Goal: Task Accomplishment & Management: Complete application form

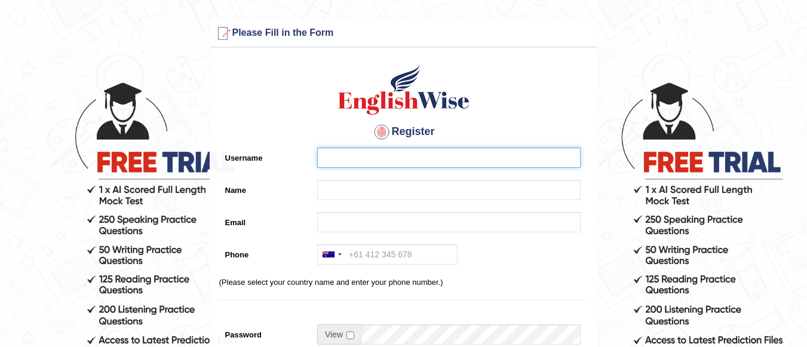
click at [379, 159] on input "Username" at bounding box center [448, 157] width 263 height 20
type input "Yehia689"
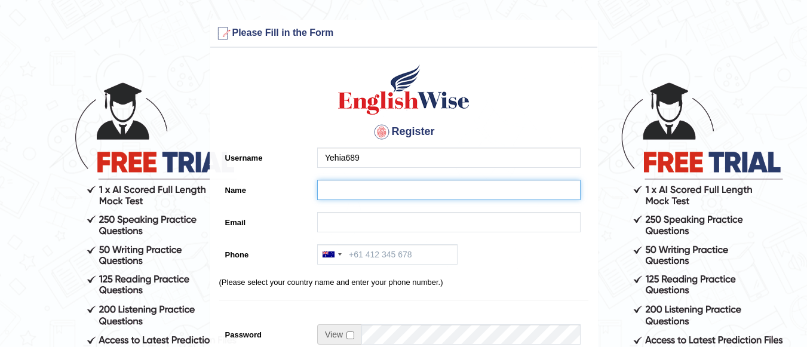
click at [365, 189] on input "Name" at bounding box center [448, 190] width 263 height 20
click at [328, 190] on input "yehia" at bounding box center [448, 190] width 263 height 20
click at [356, 190] on input "Yehia" at bounding box center [448, 190] width 263 height 20
type input "[PERSON_NAME]"
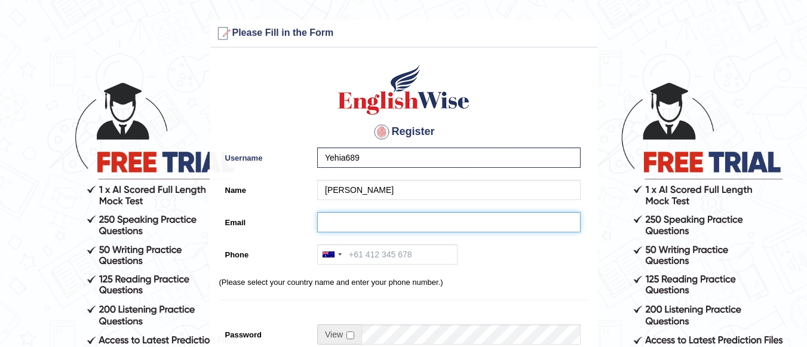
click at [357, 224] on input "Email" at bounding box center [448, 222] width 263 height 20
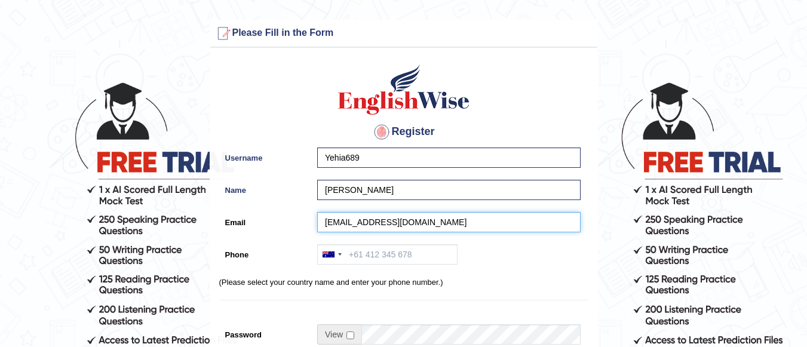
type input "eng.yehia.muhammadi@gmail.com"
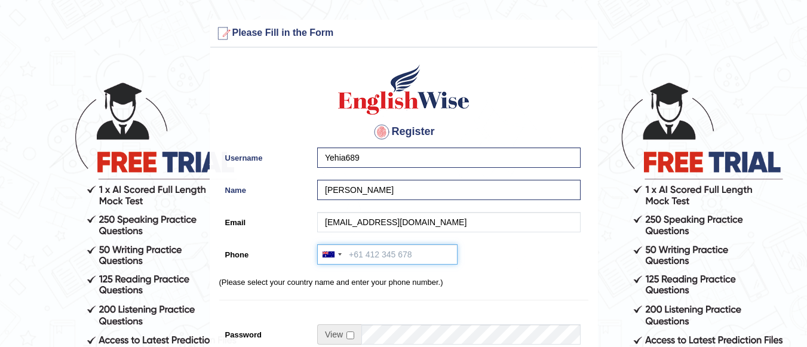
click at [372, 253] on input "Phone" at bounding box center [387, 254] width 140 height 20
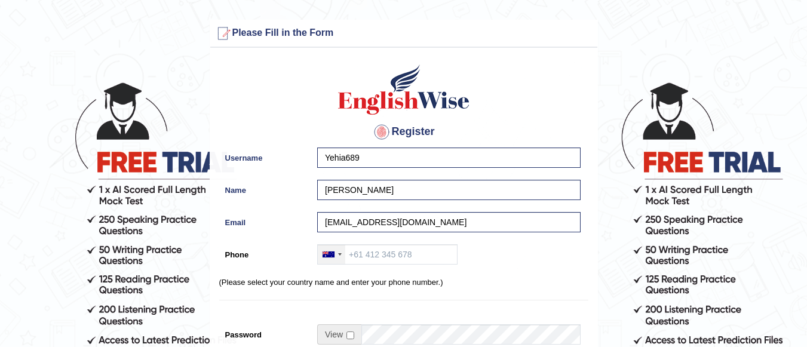
click at [338, 257] on div at bounding box center [331, 254] width 27 height 19
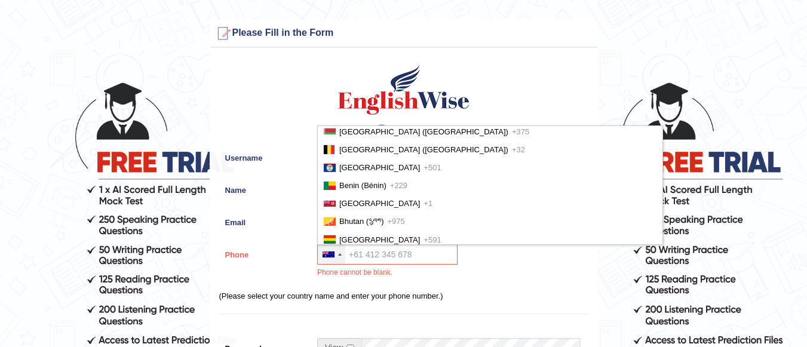
scroll to position [501, 0]
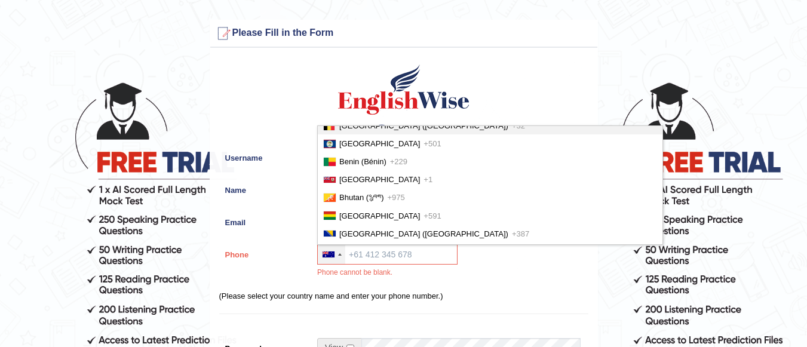
click at [535, 127] on li "Belgium (België) +32" at bounding box center [490, 125] width 344 height 18
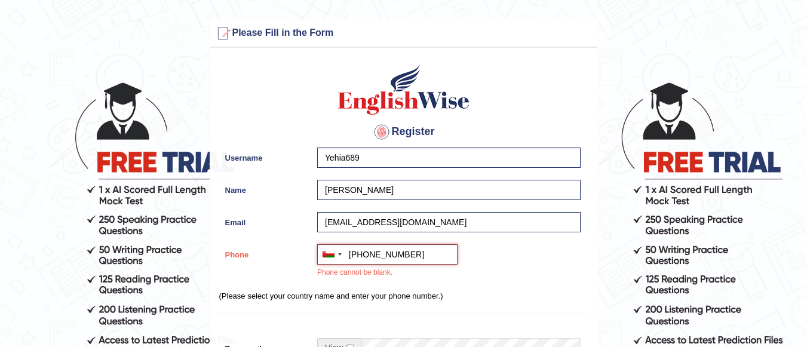
type input "+968 91731689"
click at [554, 287] on div "Register Username Yehia689 Name Yehia Muhammed Email eng.yehia.muhammadi@gmail.…" at bounding box center [403, 310] width 387 height 512
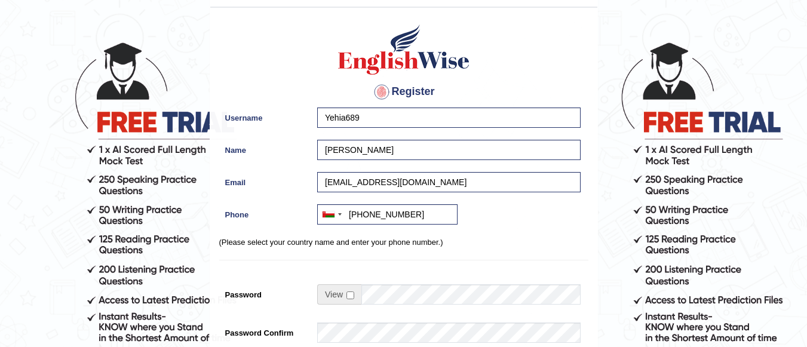
scroll to position [84, 0]
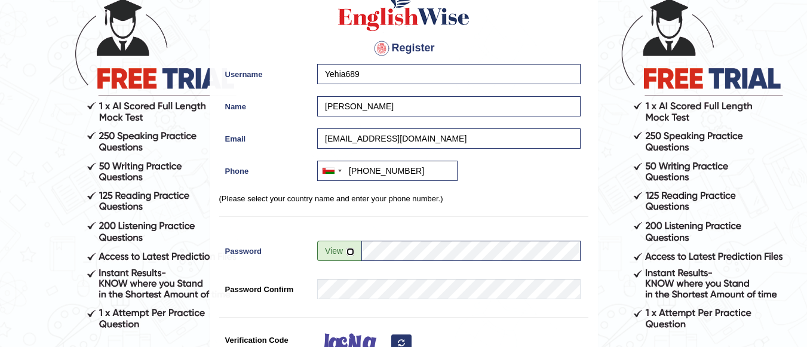
click at [347, 254] on input "checkbox" at bounding box center [350, 252] width 8 height 8
checkbox input "true"
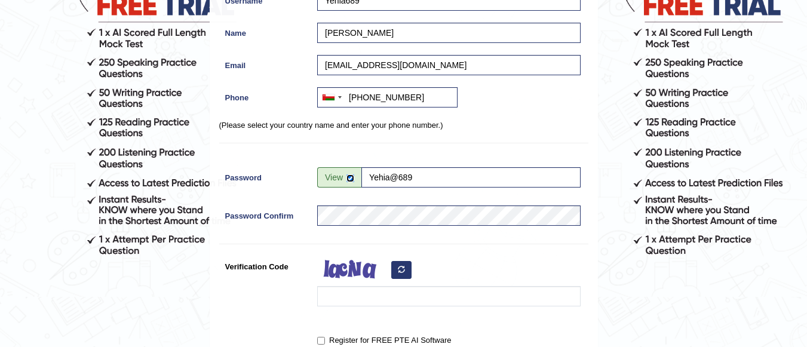
scroll to position [159, 0]
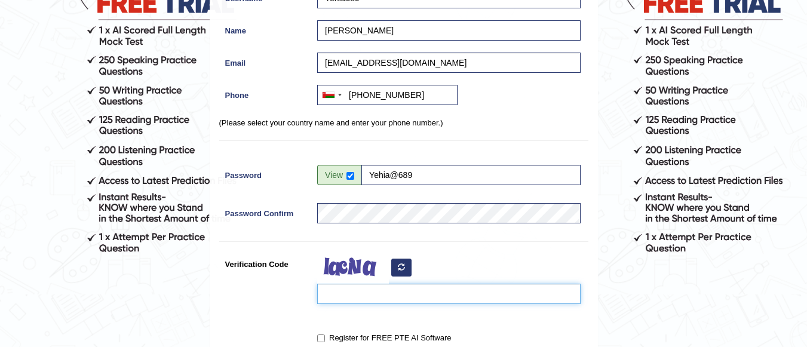
click at [386, 296] on input "Verification Code" at bounding box center [448, 294] width 263 height 20
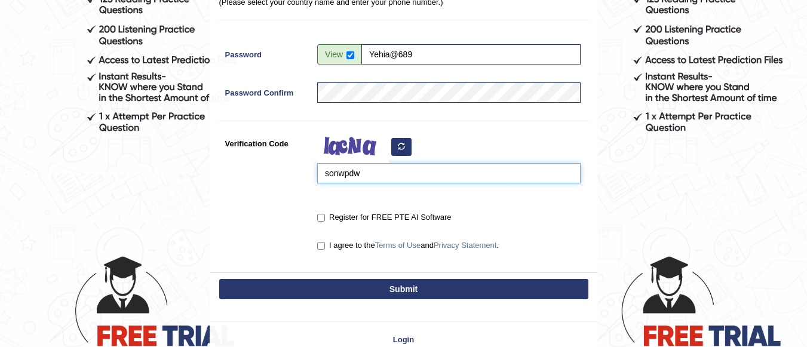
scroll to position [283, 0]
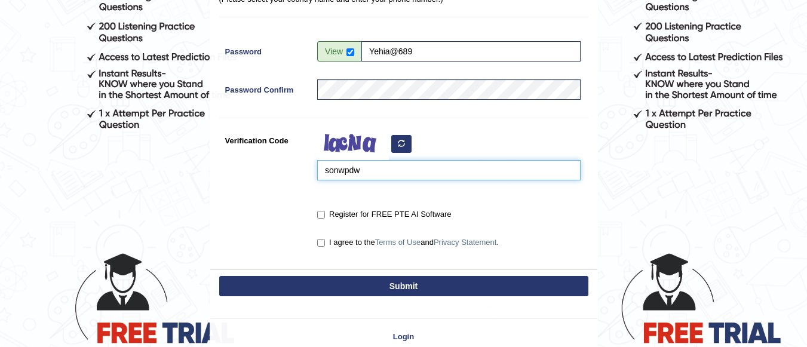
type input "sonwpdw"
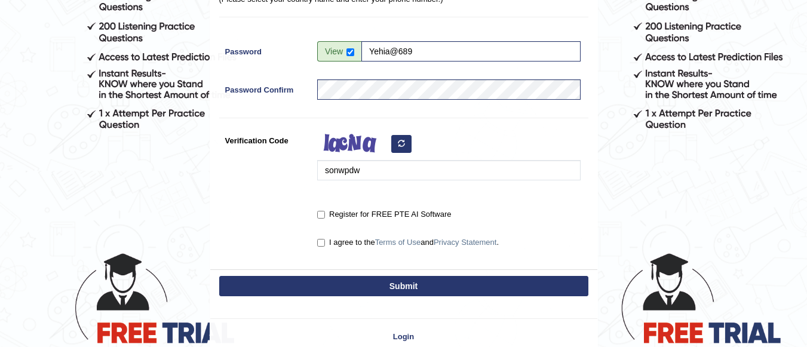
click at [325, 213] on label "Register for FREE PTE AI Software" at bounding box center [384, 214] width 134 height 12
click at [325, 213] on input "Register for FREE PTE AI Software" at bounding box center [321, 215] width 8 height 8
checkbox input "true"
click at [324, 245] on input "I agree to the Terms of Use and Privacy Statement ." at bounding box center [321, 243] width 8 height 8
checkbox input "true"
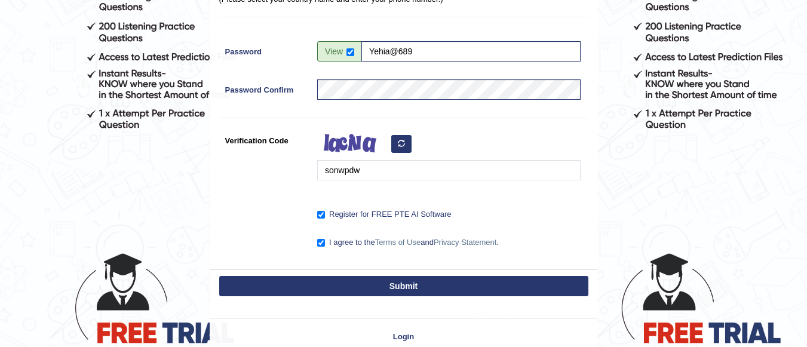
click at [407, 285] on button "Submit" at bounding box center [403, 286] width 369 height 20
type input "+96891731689"
